Goal: Task Accomplishment & Management: Manage account settings

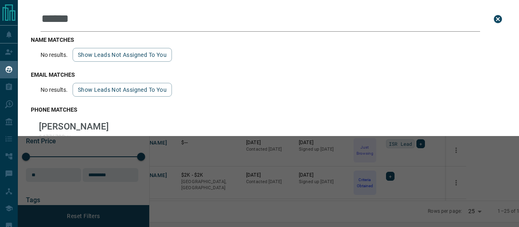
scroll to position [148, 360]
click at [494, 21] on icon "close search bar" at bounding box center [498, 19] width 8 height 8
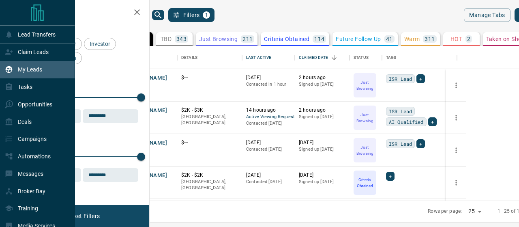
click at [36, 72] on p "My Leads" at bounding box center [30, 69] width 24 height 6
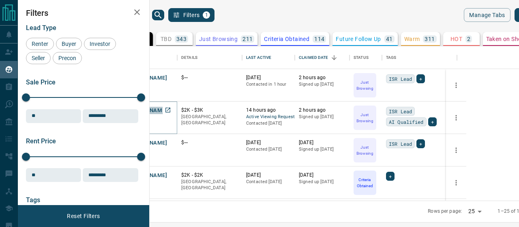
click at [167, 112] on button "[PERSON_NAME]" at bounding box center [145, 111] width 43 height 8
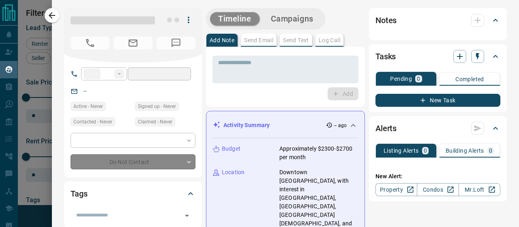
type input "**"
type input "**********"
type input "*"
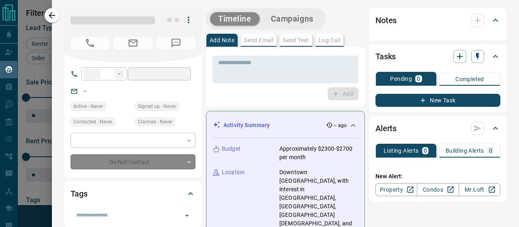
type input "**********"
type input "*******"
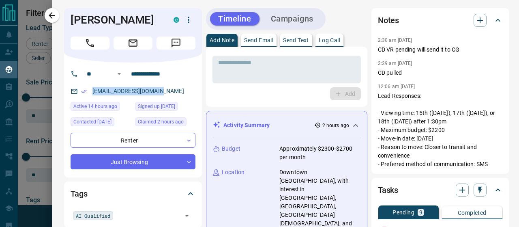
drag, startPoint x: 172, startPoint y: 94, endPoint x: 91, endPoint y: 91, distance: 81.2
click at [91, 91] on div "[EMAIL_ADDRESS][DOMAIN_NAME]" at bounding box center [133, 90] width 125 height 13
copy link "[EMAIL_ADDRESS][DOMAIN_NAME]"
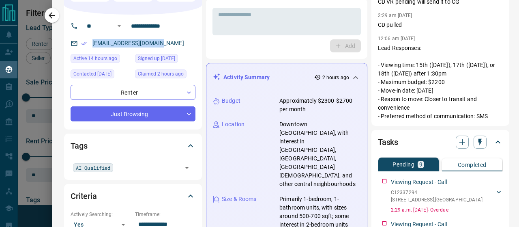
scroll to position [50, 0]
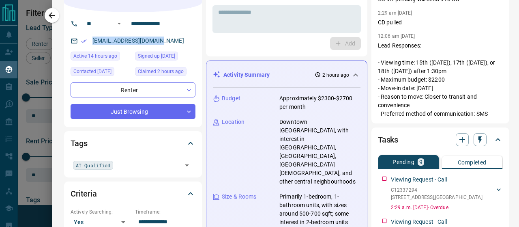
drag, startPoint x: 491, startPoint y: 61, endPoint x: 497, endPoint y: 111, distance: 50.2
click at [497, 111] on p "Lead Responses: - Viewing time: 15th ([DATE]), 17th ([DATE]), or 18th ([DATE]) …" at bounding box center [440, 79] width 125 height 77
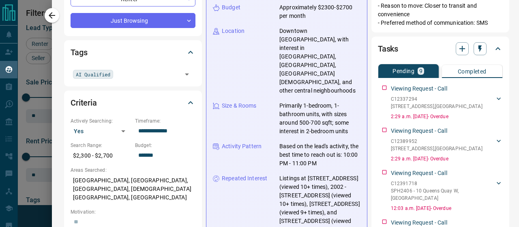
scroll to position [152, 0]
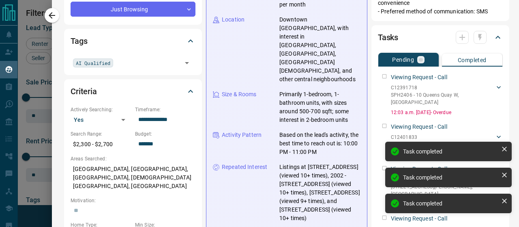
click at [381, 77] on div "Viewing Request - Call C12391718 SPH2406 - [STREET_ADDRESS][PERSON_NAME] 437349…" at bounding box center [440, 93] width 125 height 46
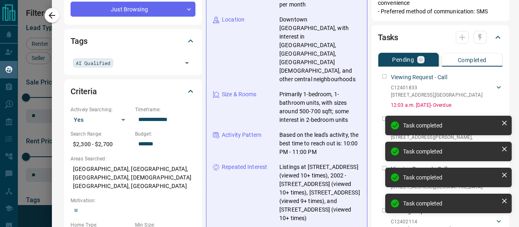
click at [379, 72] on div "Viewing Request - Call C12401833 [STREET_ADDRESS][GEOGRAPHIC_DATA][PERSON_NAME]…" at bounding box center [440, 89] width 125 height 39
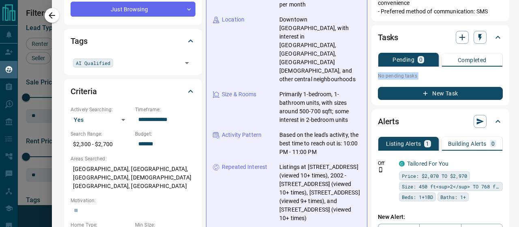
drag, startPoint x: 512, startPoint y: 61, endPoint x: 519, endPoint y: 79, distance: 18.7
click at [519, 79] on div "**********" at bounding box center [285, 113] width 467 height 227
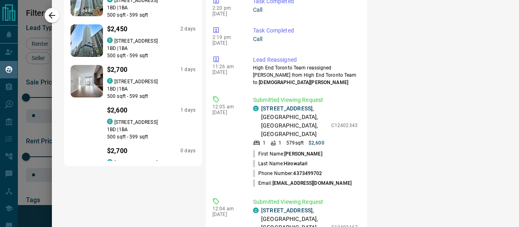
scroll to position [676, 0]
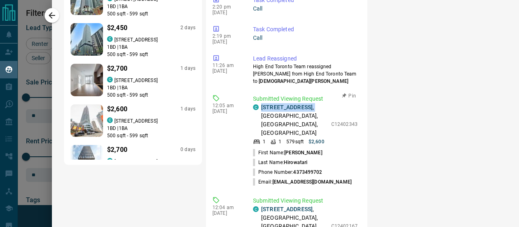
drag, startPoint x: 285, startPoint y: 103, endPoint x: 261, endPoint y: 94, distance: 26.3
click at [261, 103] on div "C [STREET_ADDRESS]" at bounding box center [290, 120] width 74 height 34
copy p "[STREET_ADDRESS] ,"
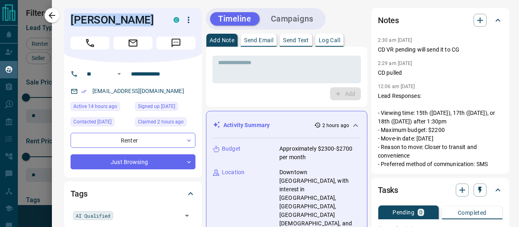
drag, startPoint x: 159, startPoint y: 25, endPoint x: 67, endPoint y: 27, distance: 92.5
click at [67, 27] on div "[PERSON_NAME] C" at bounding box center [133, 35] width 138 height 54
copy div "[PERSON_NAME] C"
click at [255, 59] on textarea at bounding box center [286, 69] width 137 height 21
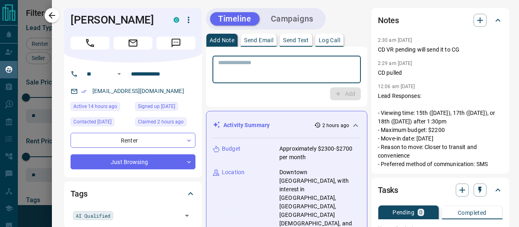
click at [335, 38] on p "Log Call" at bounding box center [329, 40] width 21 height 6
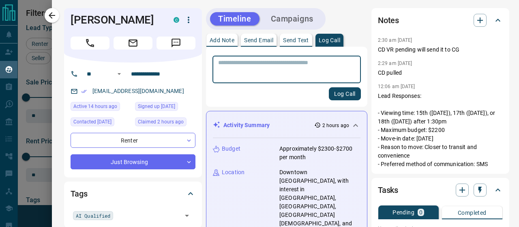
click at [279, 73] on textarea at bounding box center [286, 69] width 137 height 21
type textarea "**********"
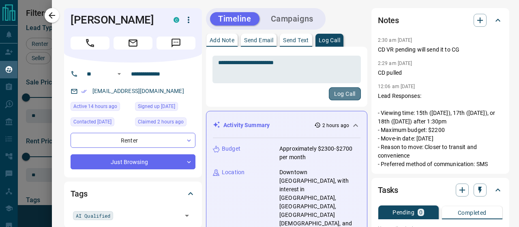
click at [345, 96] on button "Log Call" at bounding box center [345, 93] width 32 height 13
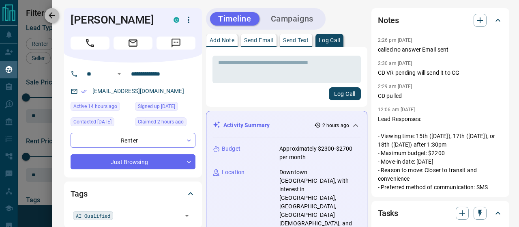
click at [50, 13] on icon "button" at bounding box center [52, 16] width 10 height 10
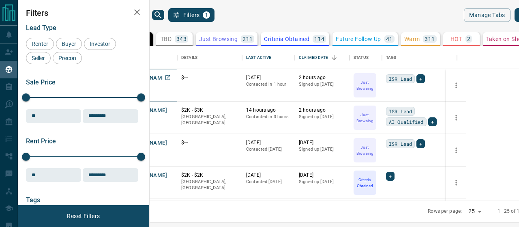
click at [167, 74] on button "[PERSON_NAME]" at bounding box center [145, 78] width 43 height 8
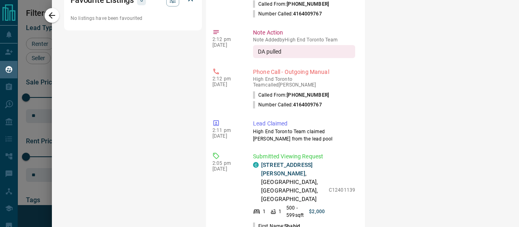
scroll to position [623, 0]
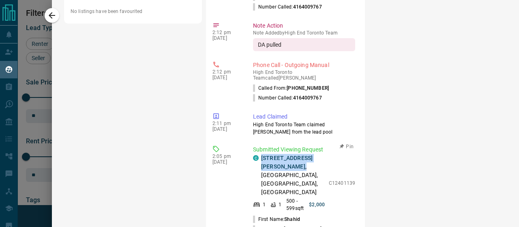
drag, startPoint x: 324, startPoint y: 144, endPoint x: 260, endPoint y: 141, distance: 64.5
click at [260, 154] on div "C [STREET_ADDRESS][PERSON_NAME] 1 1 500 - 599 sqft $2,000 C12401139" at bounding box center [304, 183] width 102 height 58
copy p "[STREET_ADDRESS][PERSON_NAME] ,"
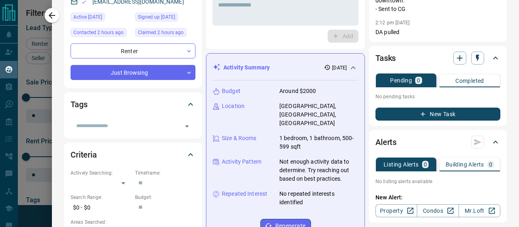
scroll to position [0, 0]
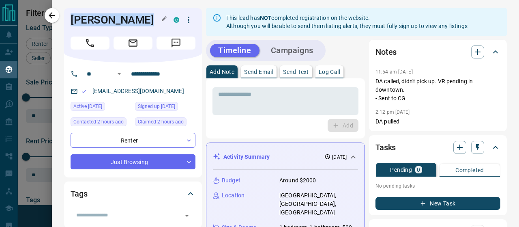
drag, startPoint x: 151, startPoint y: 21, endPoint x: 73, endPoint y: 24, distance: 77.5
click at [73, 24] on h1 "[PERSON_NAME]" at bounding box center [116, 19] width 91 height 13
copy h1 "[PERSON_NAME]"
click at [174, 90] on p "[EMAIL_ADDRESS][DOMAIN_NAME]" at bounding box center [138, 90] width 97 height 13
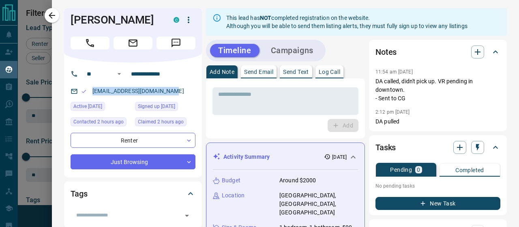
drag, startPoint x: 175, startPoint y: 90, endPoint x: 92, endPoint y: 86, distance: 82.4
click at [92, 86] on p "[EMAIL_ADDRESS][DOMAIN_NAME]" at bounding box center [138, 90] width 97 height 13
copy link "[EMAIL_ADDRESS][DOMAIN_NAME]"
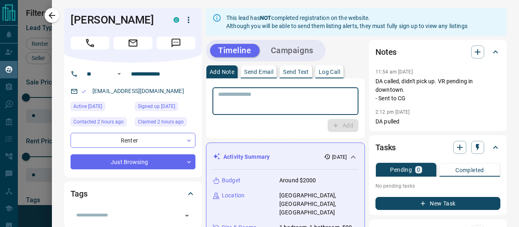
click at [326, 101] on textarea at bounding box center [285, 101] width 135 height 21
click at [345, 68] on div "Add Note Send Email Send Text Log Call" at bounding box center [285, 71] width 159 height 13
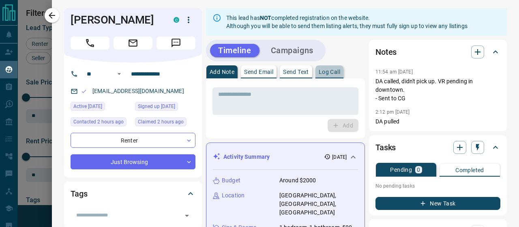
click at [331, 74] on p "Log Call" at bounding box center [329, 72] width 21 height 6
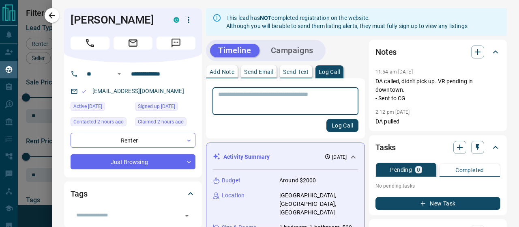
click at [303, 99] on textarea at bounding box center [285, 101] width 135 height 21
type textarea "**********"
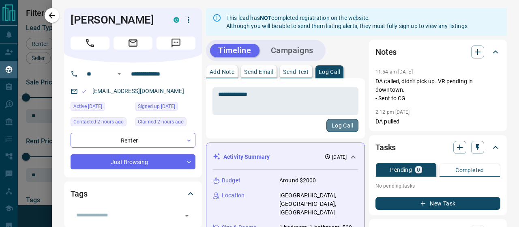
click at [351, 131] on button "Log Call" at bounding box center [342, 125] width 32 height 13
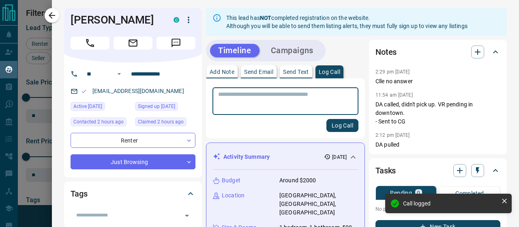
click at [268, 96] on textarea at bounding box center [283, 101] width 131 height 21
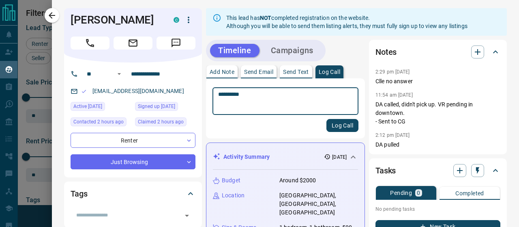
type textarea "**********"
click at [337, 126] on button "Log Call" at bounding box center [342, 125] width 32 height 13
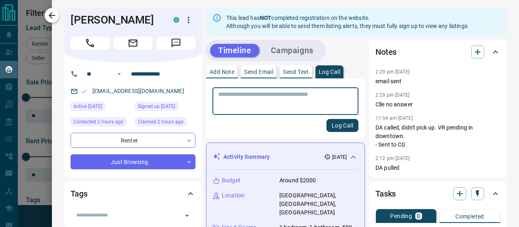
click at [51, 16] on icon "button" at bounding box center [52, 16] width 10 height 10
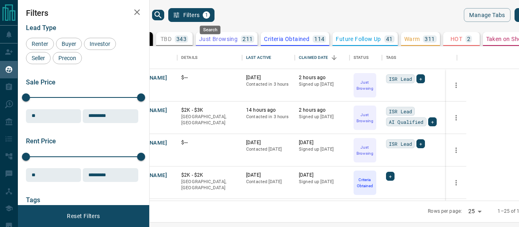
click at [163, 15] on icon "search button" at bounding box center [158, 15] width 10 height 10
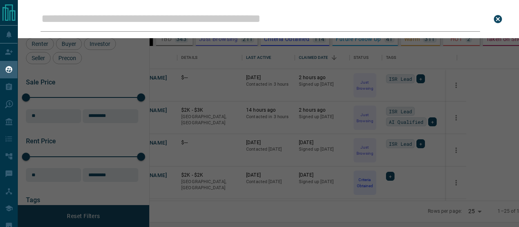
type input "**********"
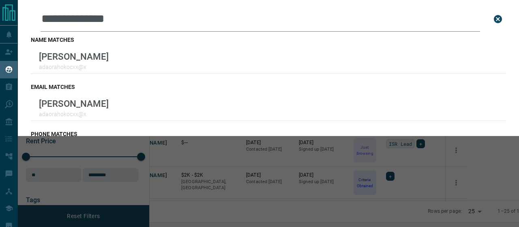
drag, startPoint x: 128, startPoint y: 25, endPoint x: 44, endPoint y: 25, distance: 83.9
click at [44, 25] on input "**********" at bounding box center [261, 18] width 440 height 25
